Goal: Check status

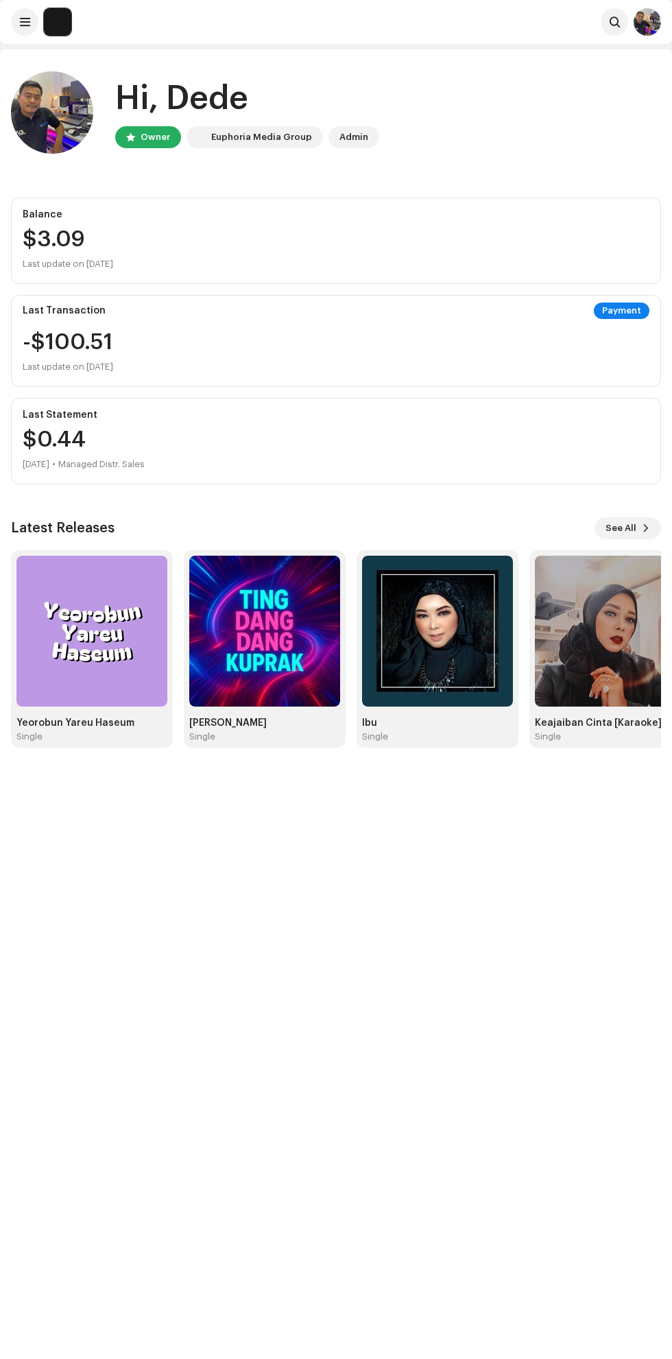
click at [84, 641] on img at bounding box center [91, 631] width 151 height 151
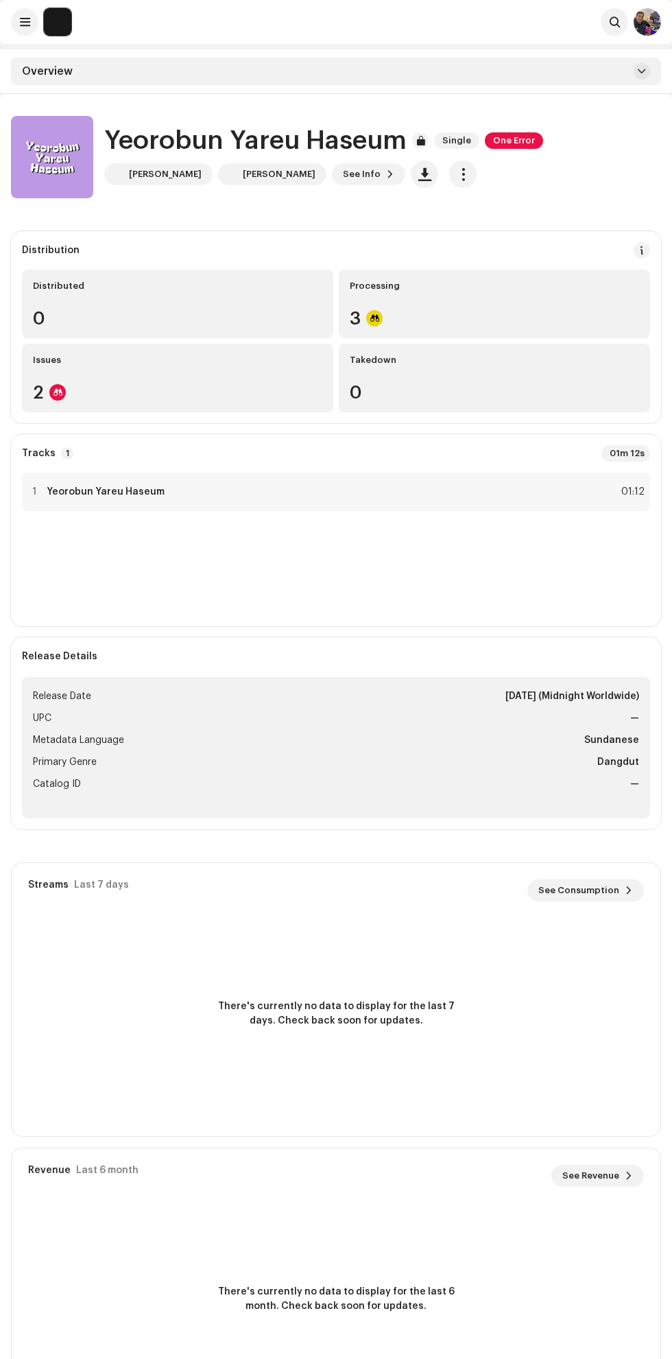
click at [343, 174] on span "See Info" at bounding box center [362, 174] width 38 height 27
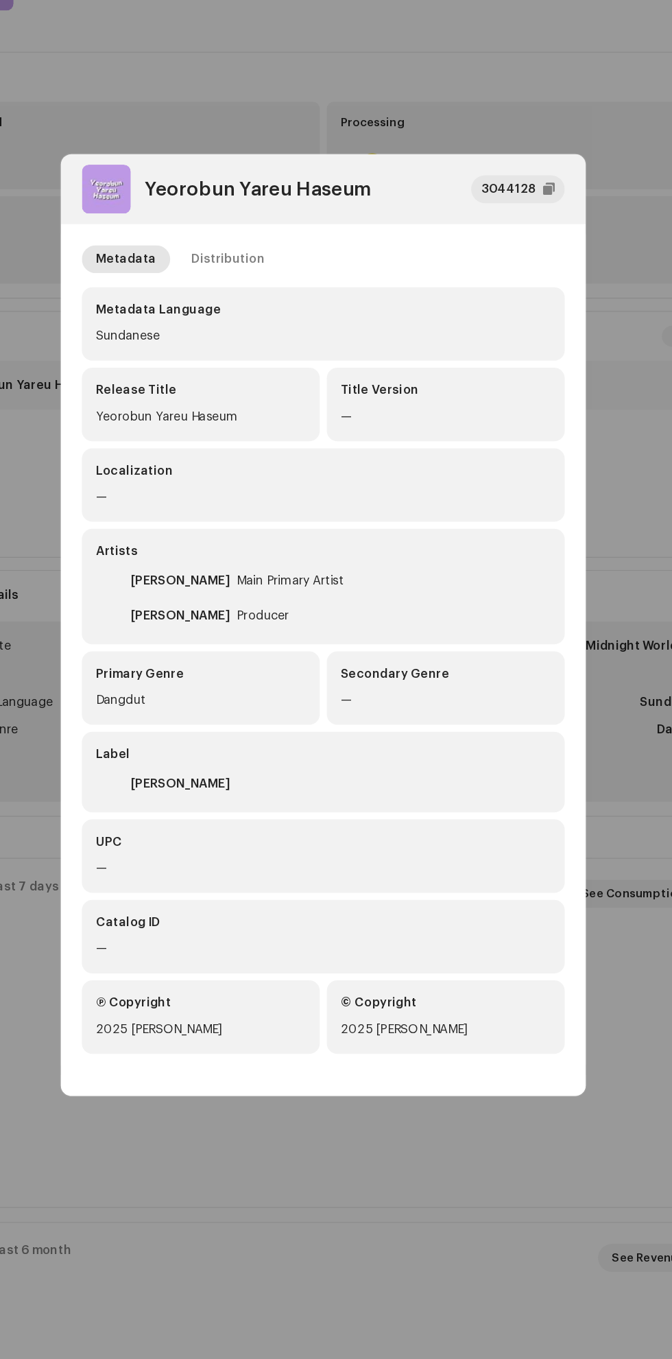
click at [236, 394] on div "Distribution" at bounding box center [262, 393] width 58 height 22
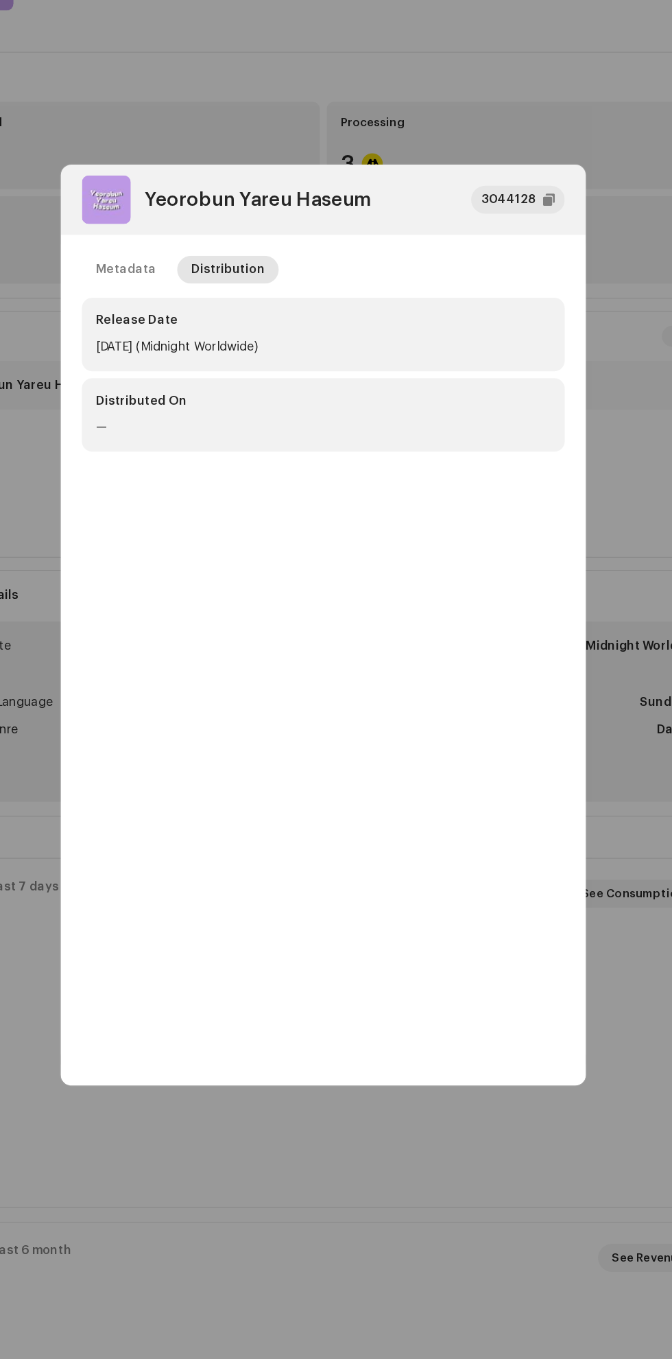
click at [180, 403] on div "Metadata" at bounding box center [181, 401] width 47 height 22
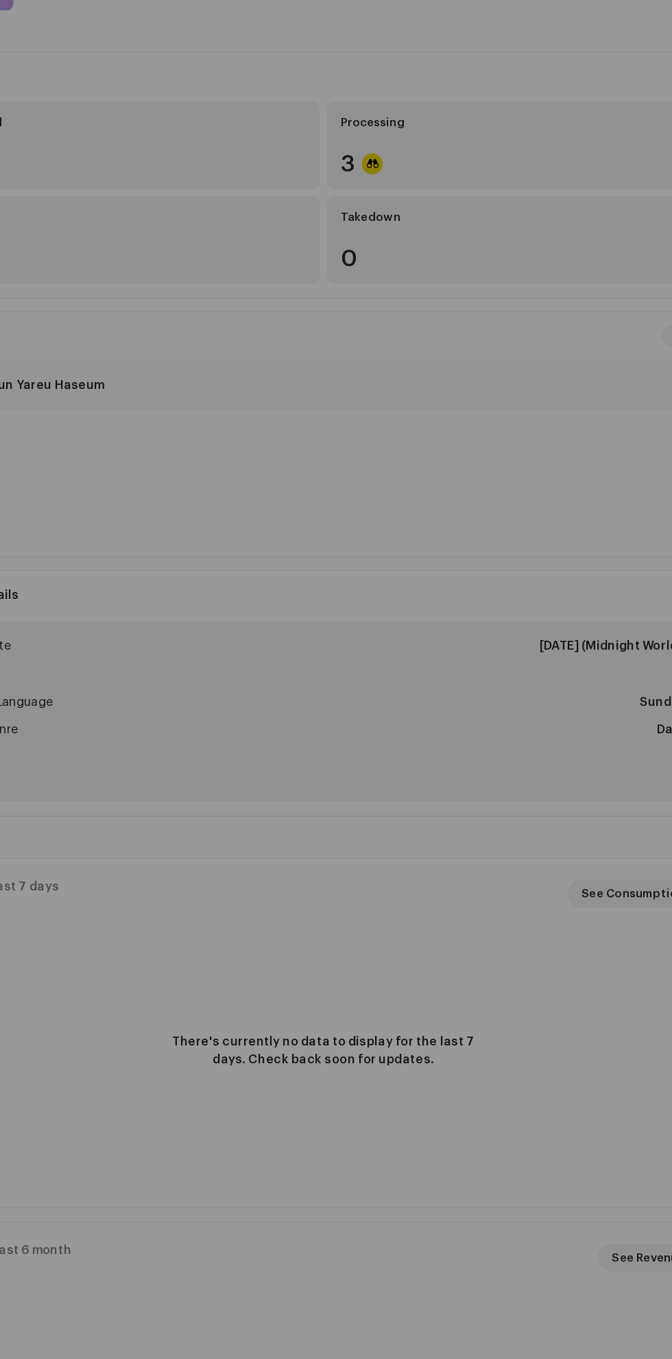
click at [492, 1106] on div "Yeorobun Yareu Haseum 3044128 Metadata Distribution Metadata Language Sundanese…" at bounding box center [336, 679] width 672 height 1359
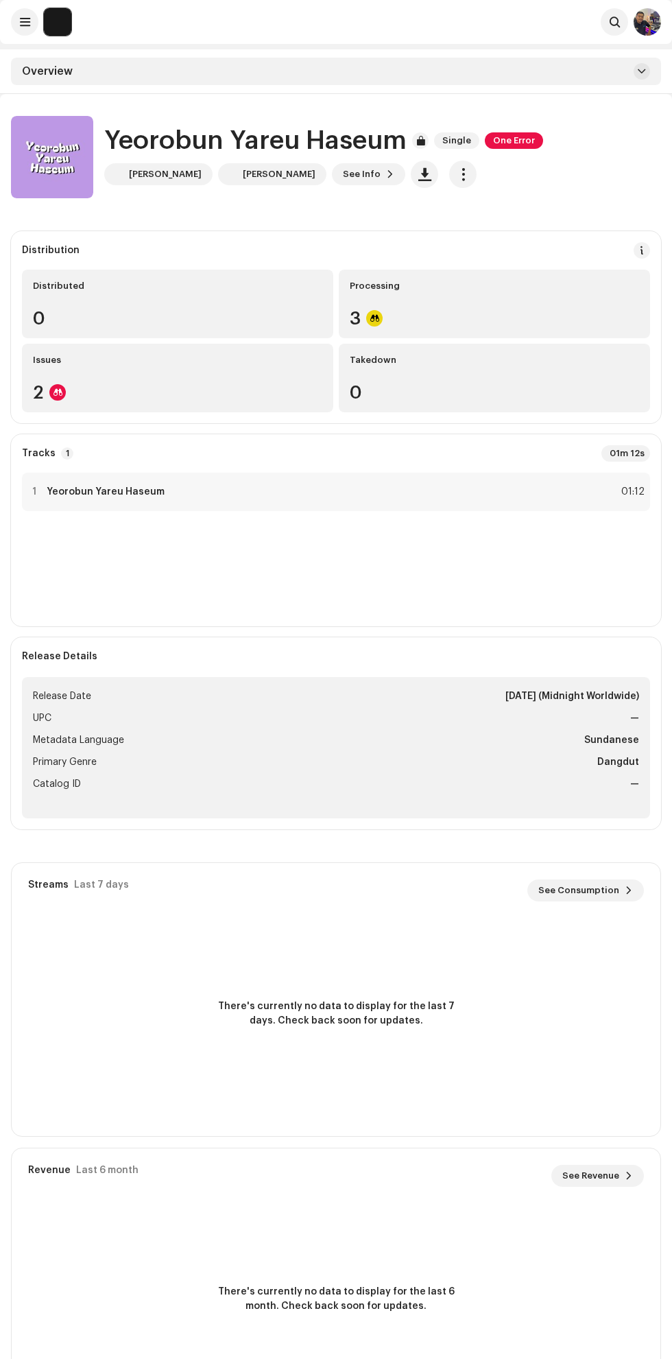
scroll to position [1, 0]
click at [55, 14] on img at bounding box center [57, 20] width 27 height 27
